Goal: Information Seeking & Learning: Understand process/instructions

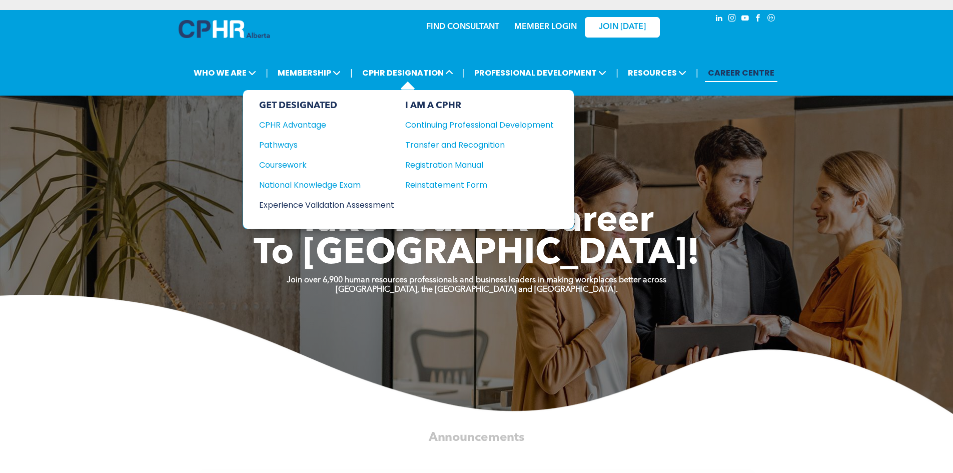
click at [289, 207] on div "Experience Validation Assessment" at bounding box center [320, 205] width 122 height 13
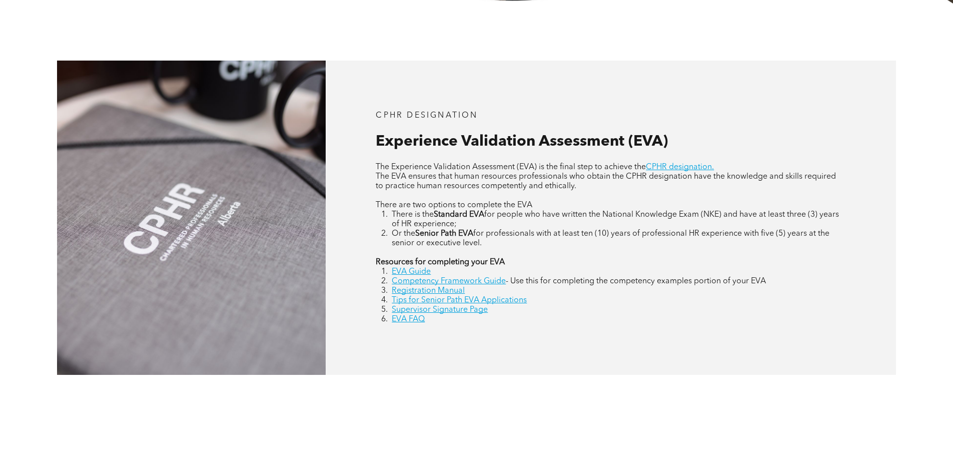
scroll to position [563, 0]
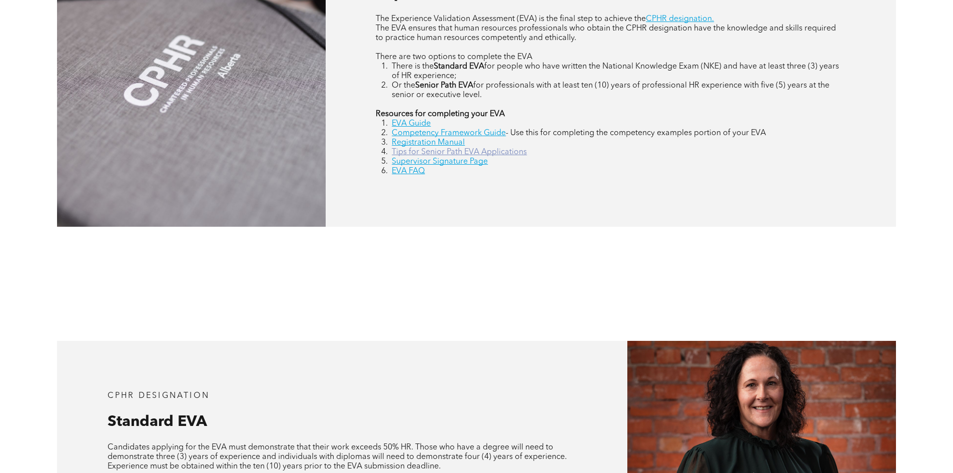
click at [475, 152] on link "Tips for Senior Path EVA Applications" at bounding box center [459, 152] width 135 height 8
